Goal: Task Accomplishment & Management: Manage account settings

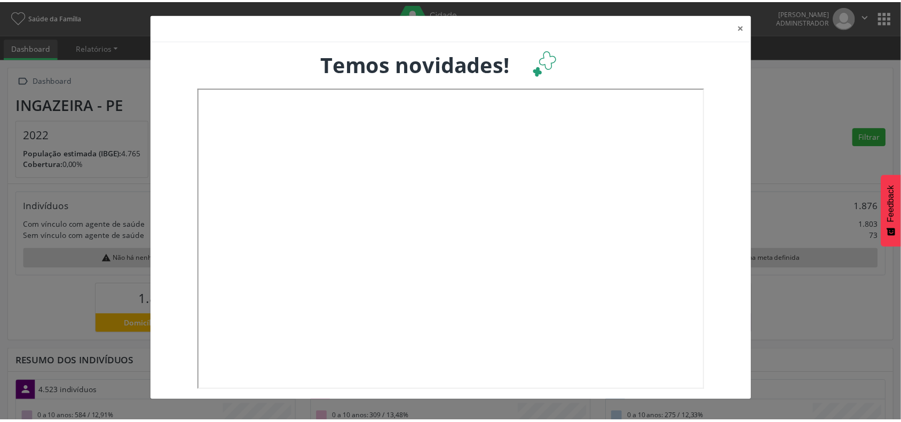
scroll to position [178, 298]
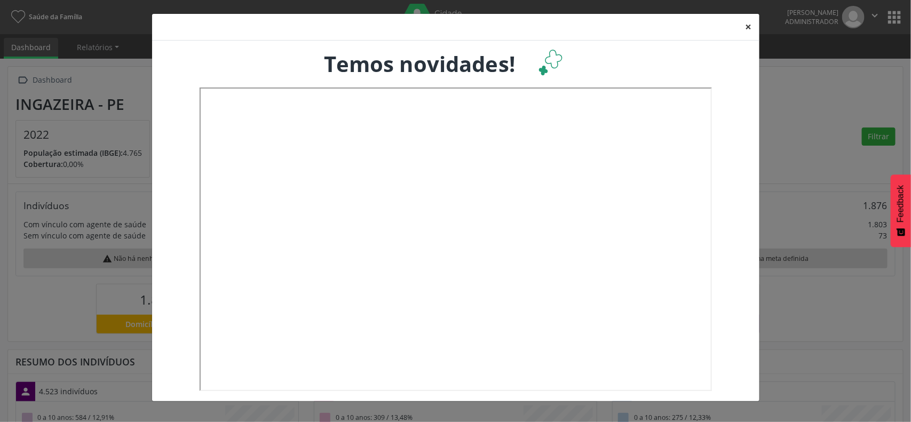
click at [746, 26] on button "×" at bounding box center [748, 27] width 21 height 26
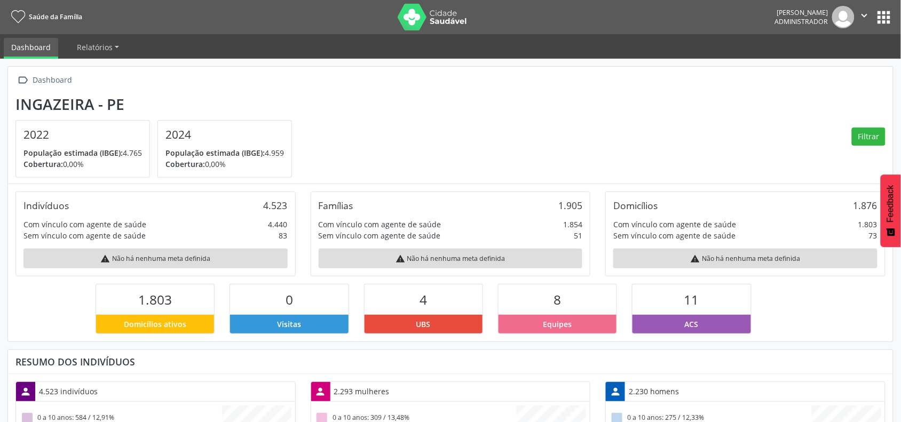
scroll to position [533606, 533489]
click at [887, 14] on button "apps" at bounding box center [884, 17] width 19 height 19
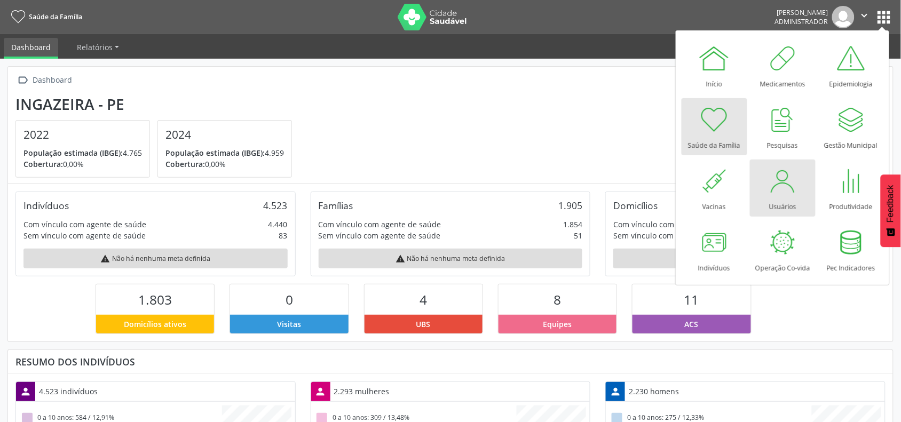
drag, startPoint x: 775, startPoint y: 185, endPoint x: 569, endPoint y: 188, distance: 206.1
click at [775, 186] on div at bounding box center [783, 181] width 32 height 32
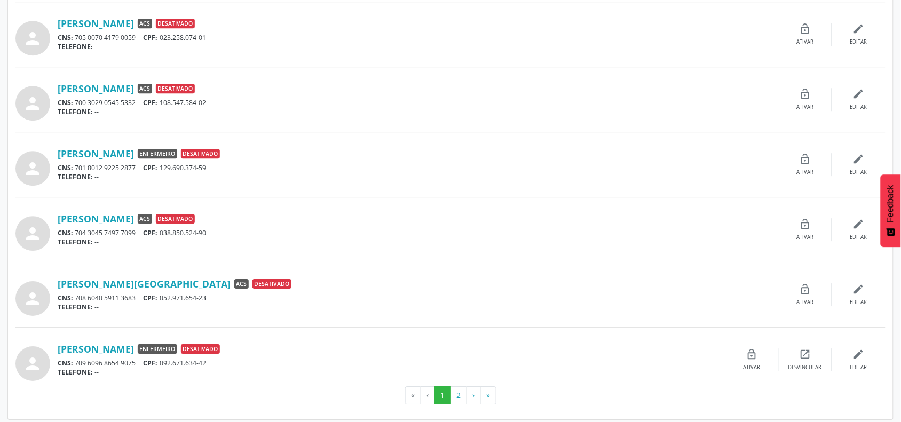
scroll to position [833, 0]
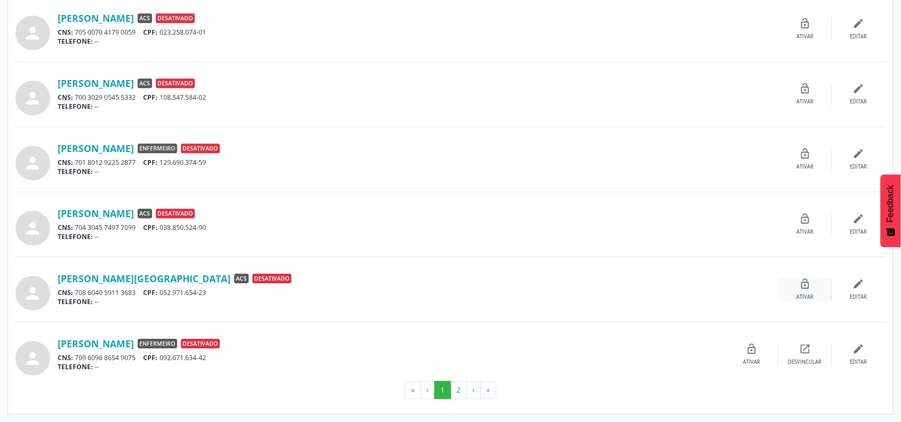
click at [809, 287] on icon "lock_open" at bounding box center [806, 284] width 12 height 12
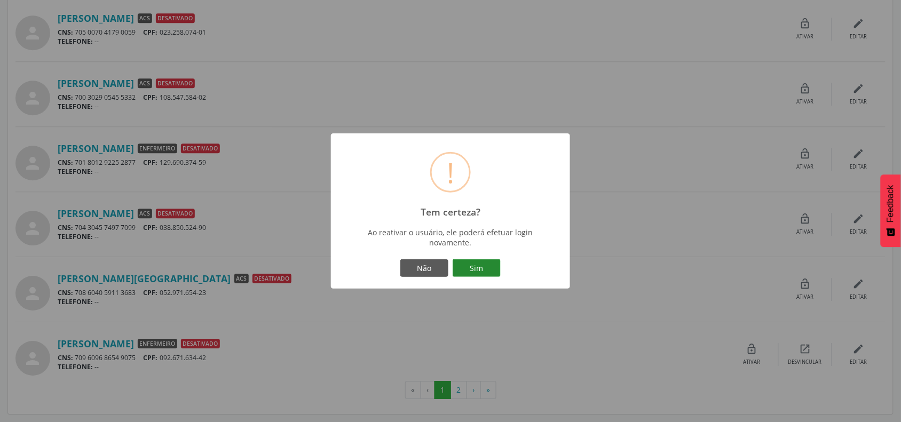
click at [486, 267] on button "Sim" at bounding box center [477, 268] width 48 height 18
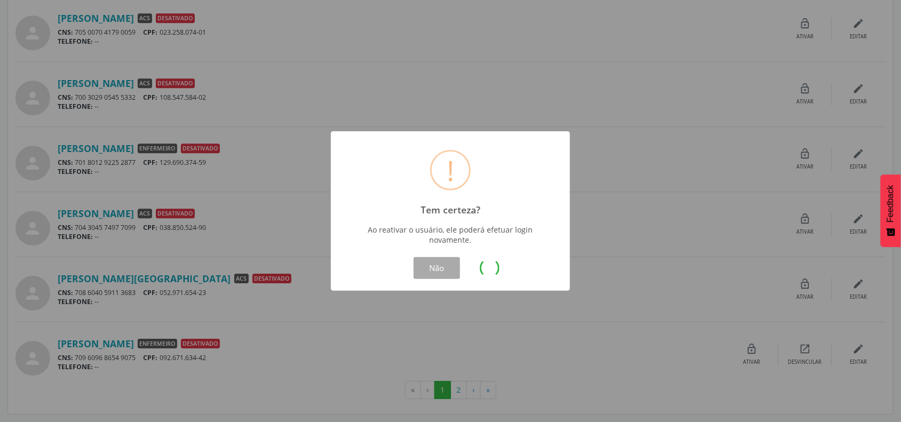
scroll to position [0, 0]
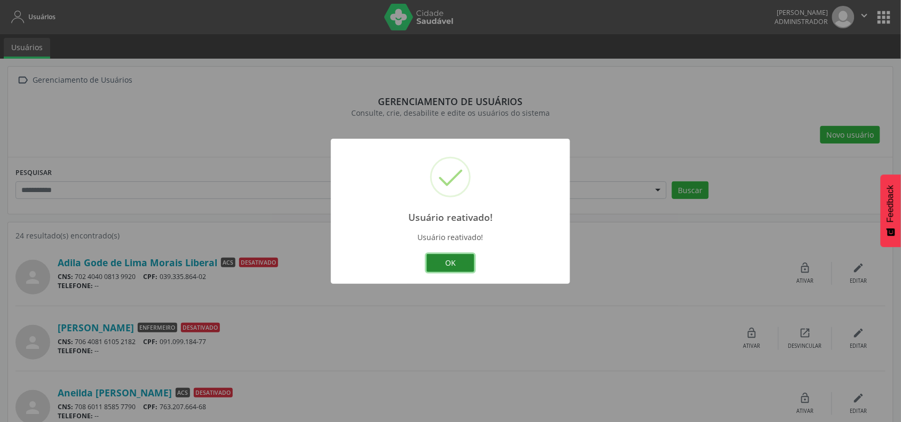
click at [449, 256] on button "OK" at bounding box center [450, 263] width 48 height 18
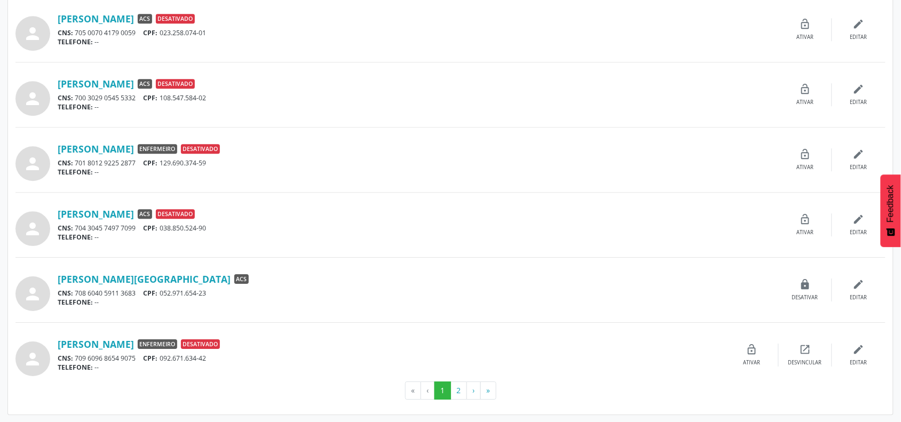
scroll to position [833, 0]
click at [803, 282] on icon "lock" at bounding box center [806, 284] width 12 height 12
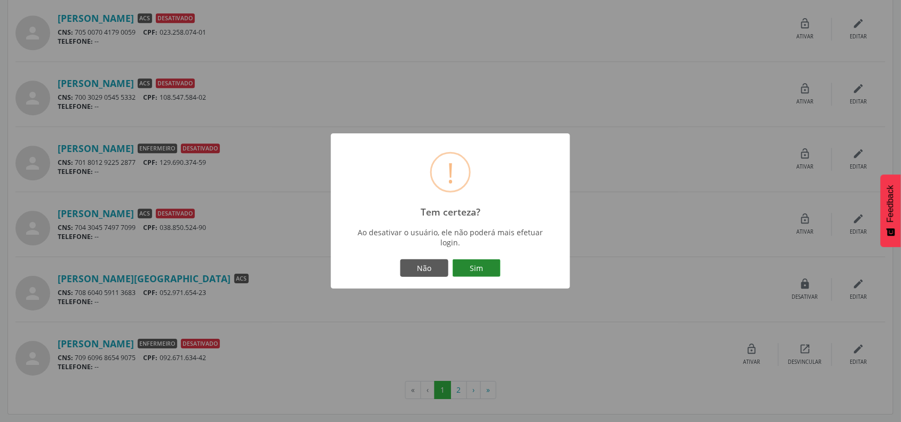
click at [481, 260] on button "Sim" at bounding box center [477, 268] width 48 height 18
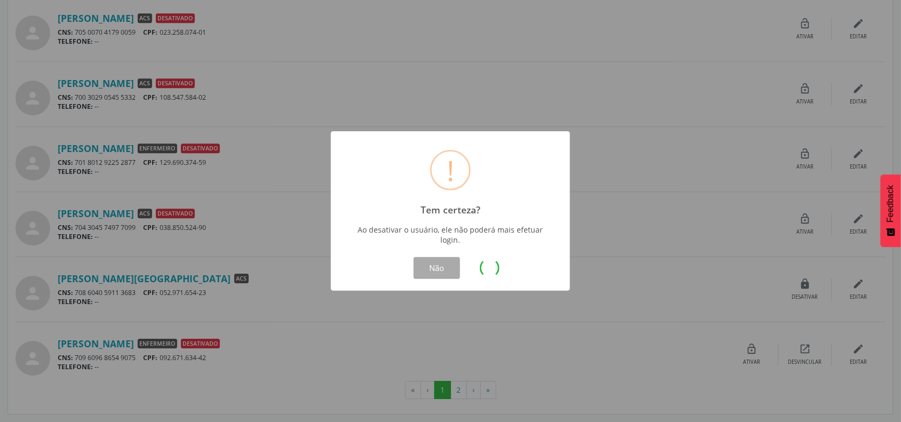
scroll to position [0, 0]
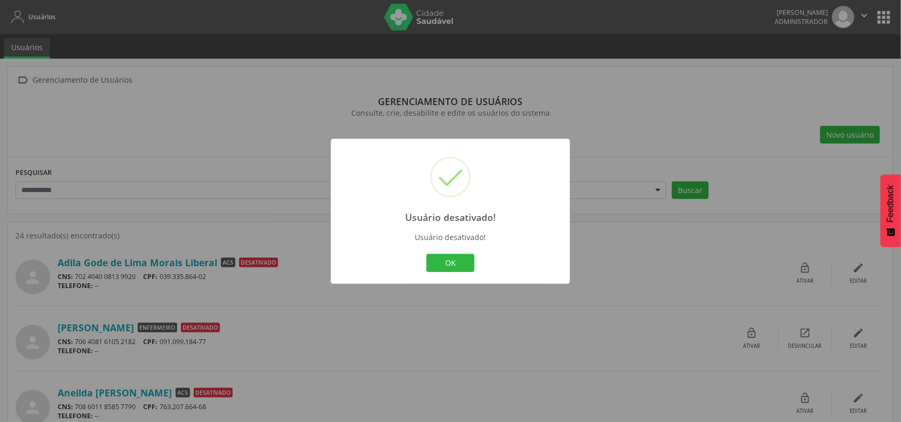
drag, startPoint x: 464, startPoint y: 257, endPoint x: 455, endPoint y: 257, distance: 9.6
click at [463, 257] on button "OK" at bounding box center [450, 263] width 48 height 18
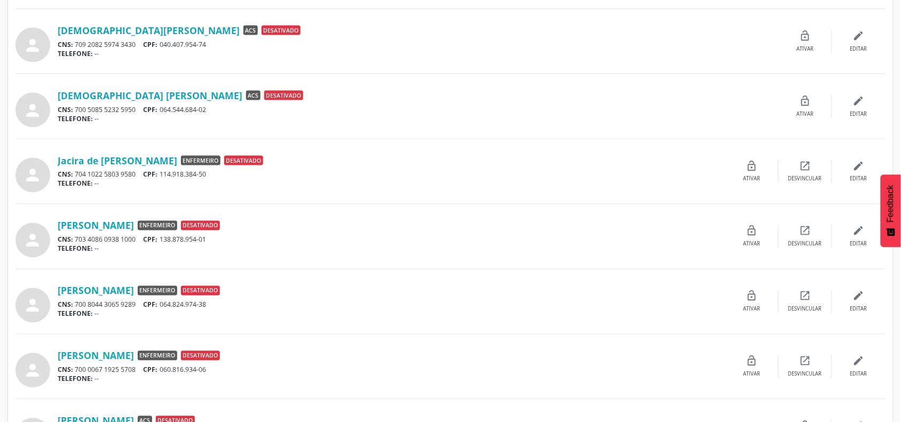
scroll to position [667, 0]
